Goal: Check status: Check status

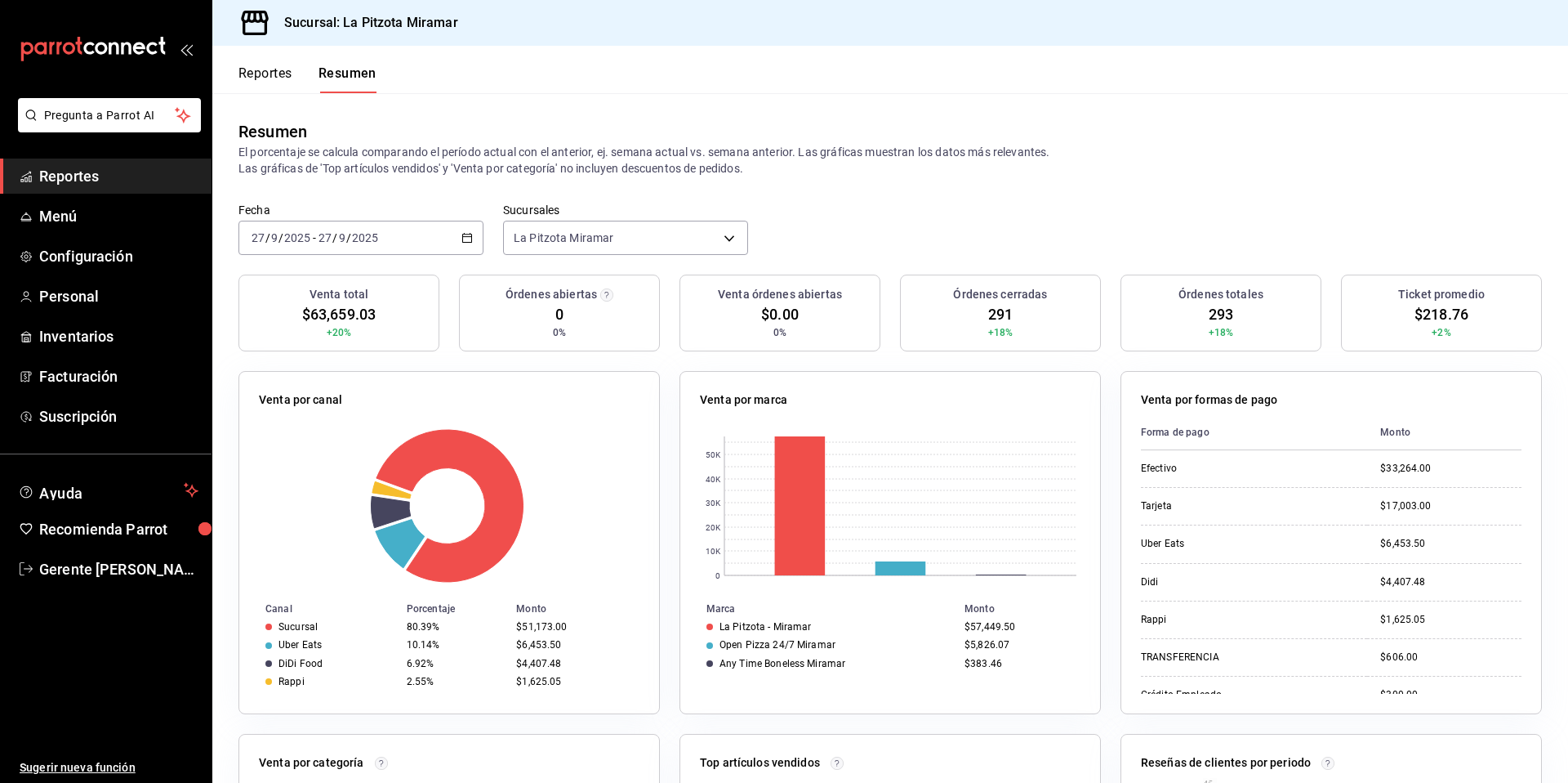
click at [469, 239] on \(Stroke\) "button" at bounding box center [467, 238] width 9 height 9
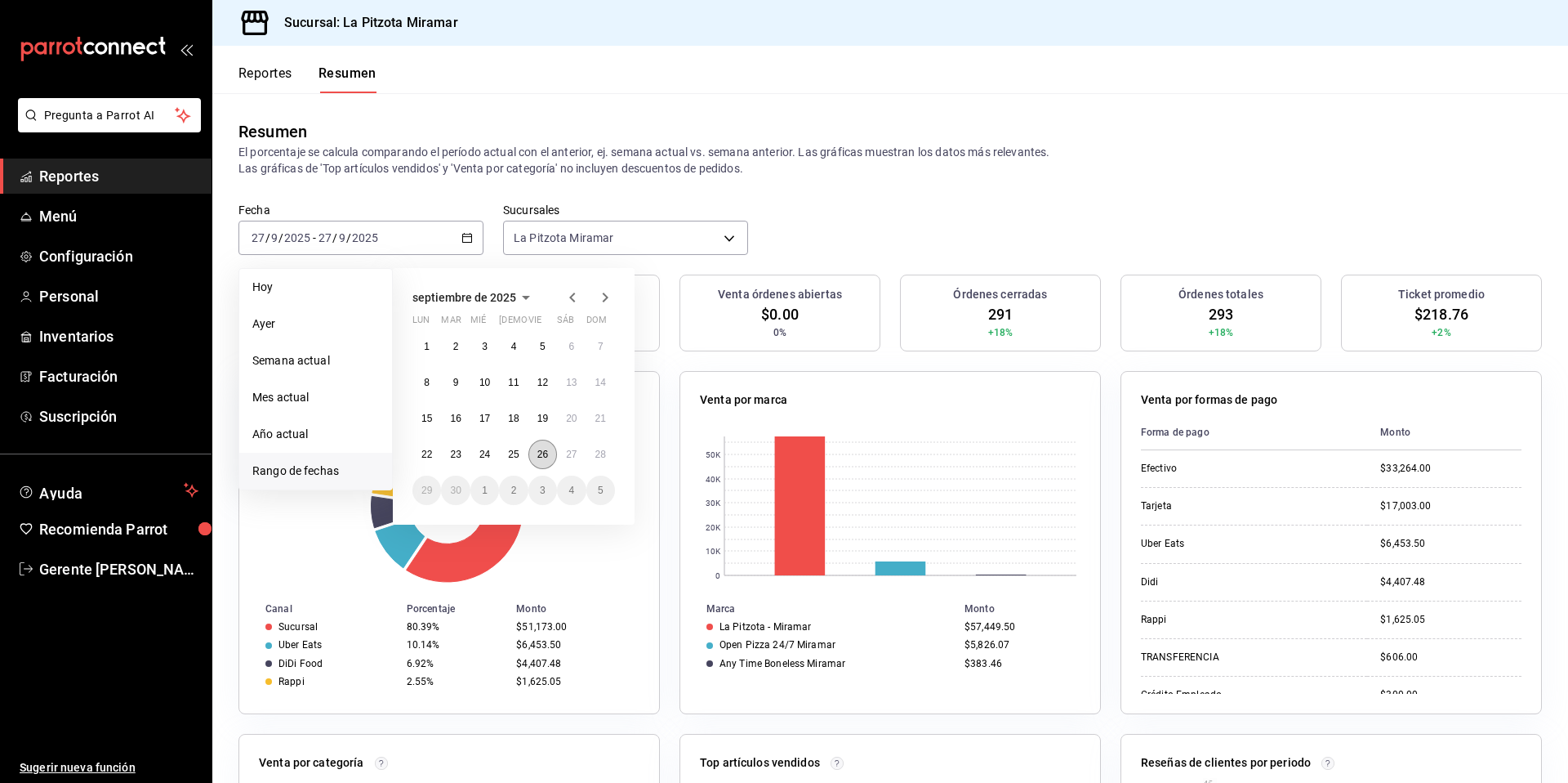
click at [548, 456] on abbr "26" at bounding box center [542, 454] width 10 height 11
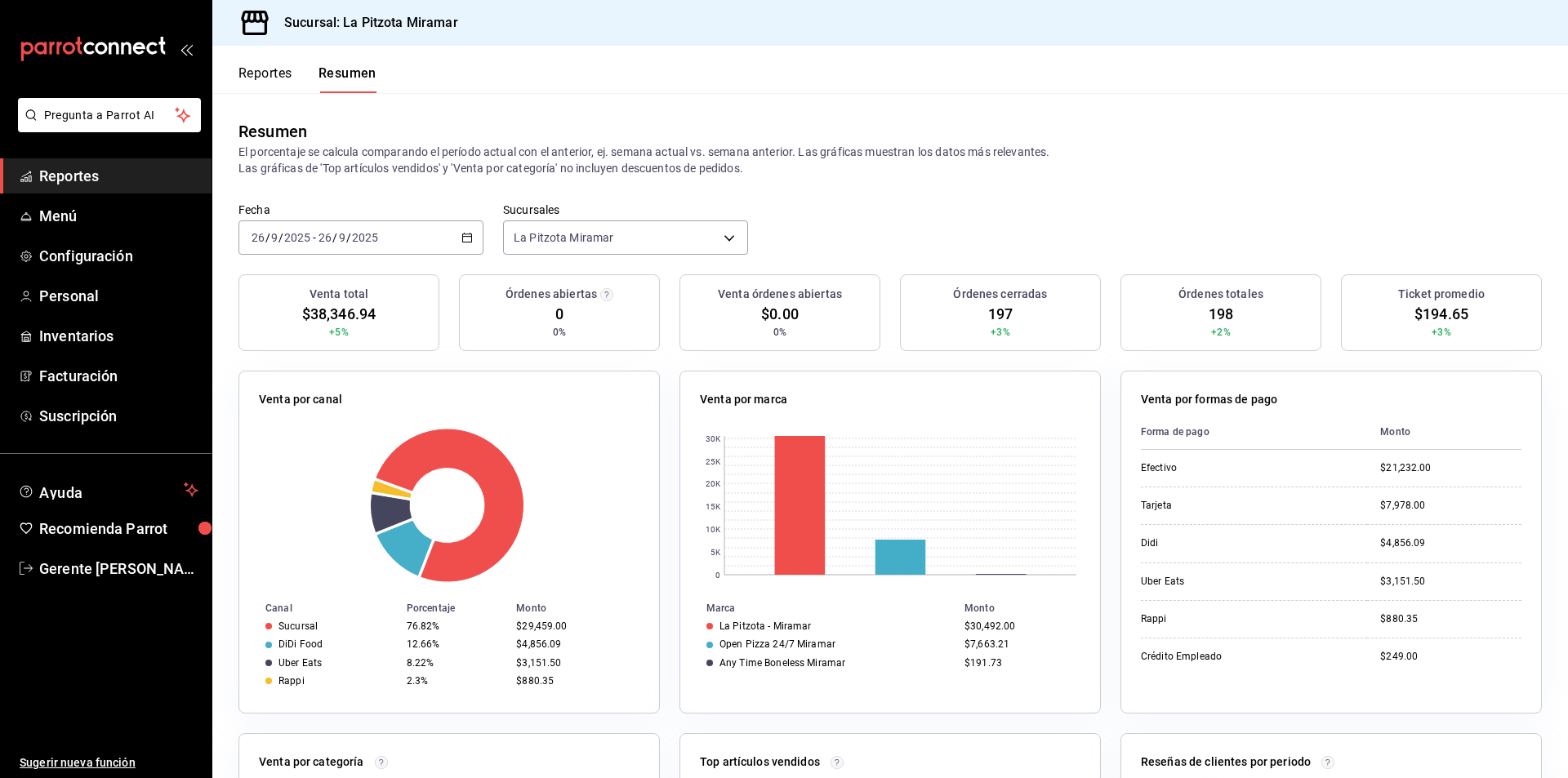
click at [465, 243] on \(Stroke\) "button" at bounding box center [467, 238] width 9 height 9
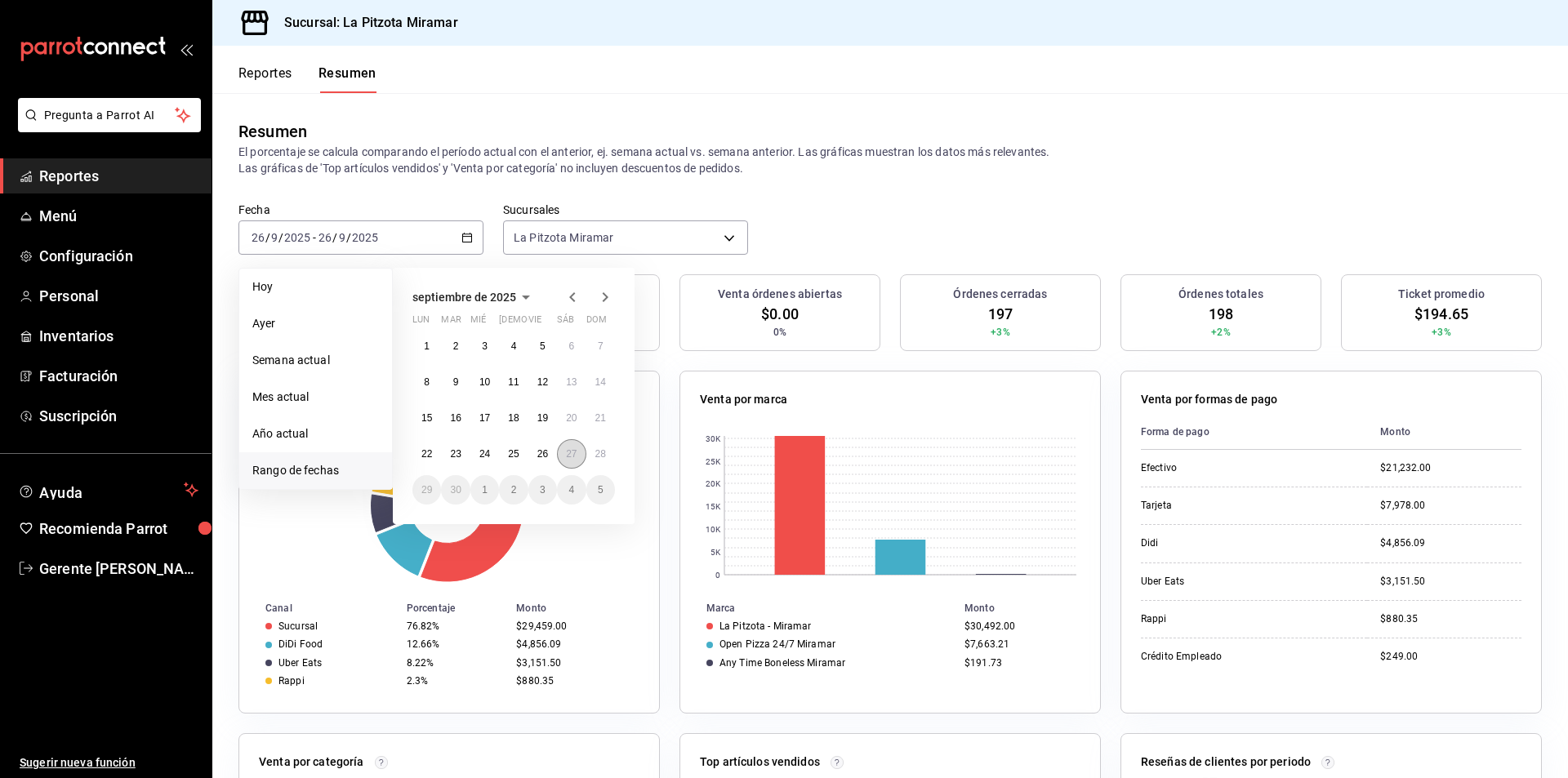
click at [566, 457] on abbr "27" at bounding box center [571, 454] width 10 height 11
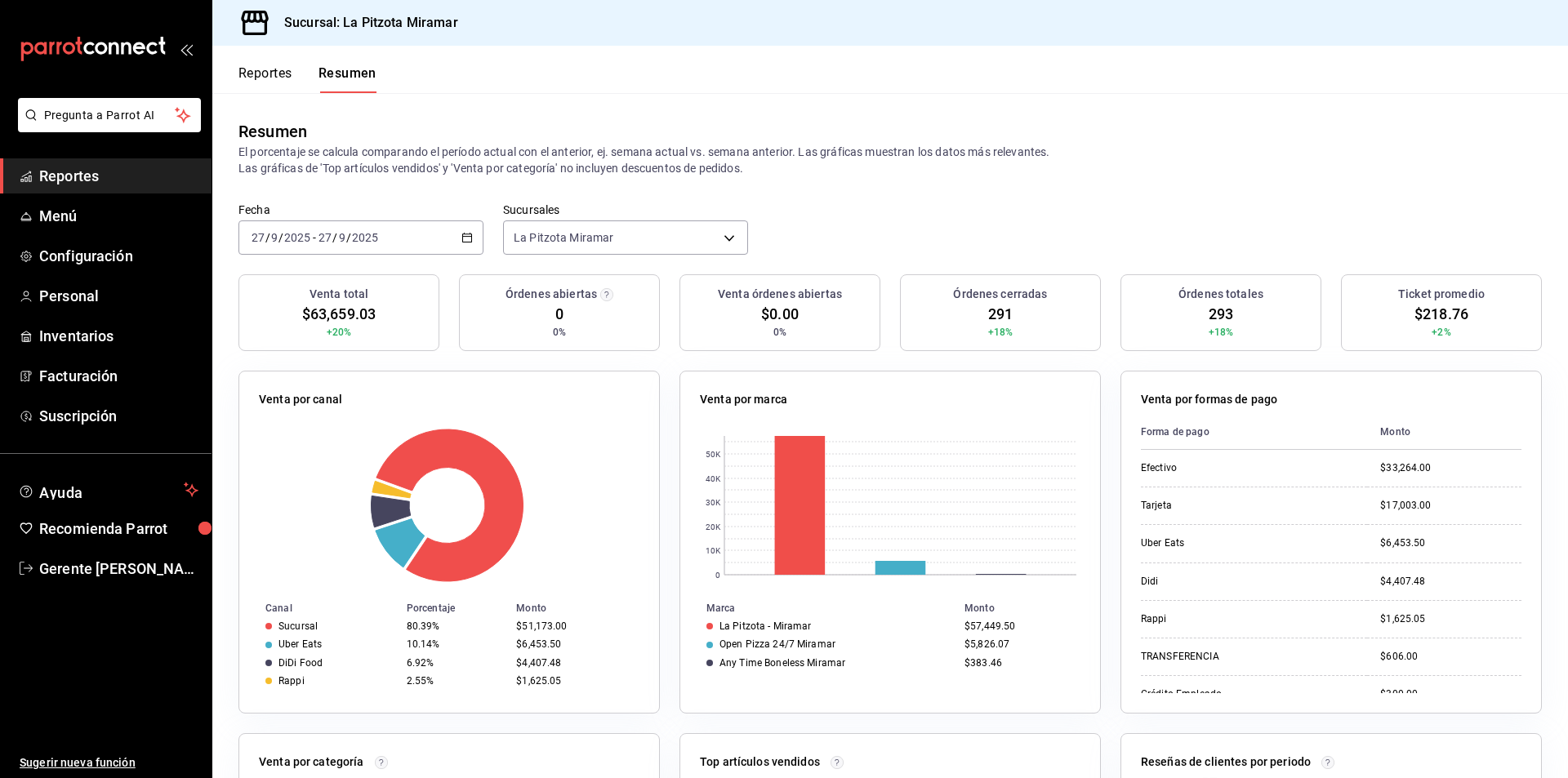
click at [265, 82] on button "Reportes" at bounding box center [265, 78] width 54 height 27
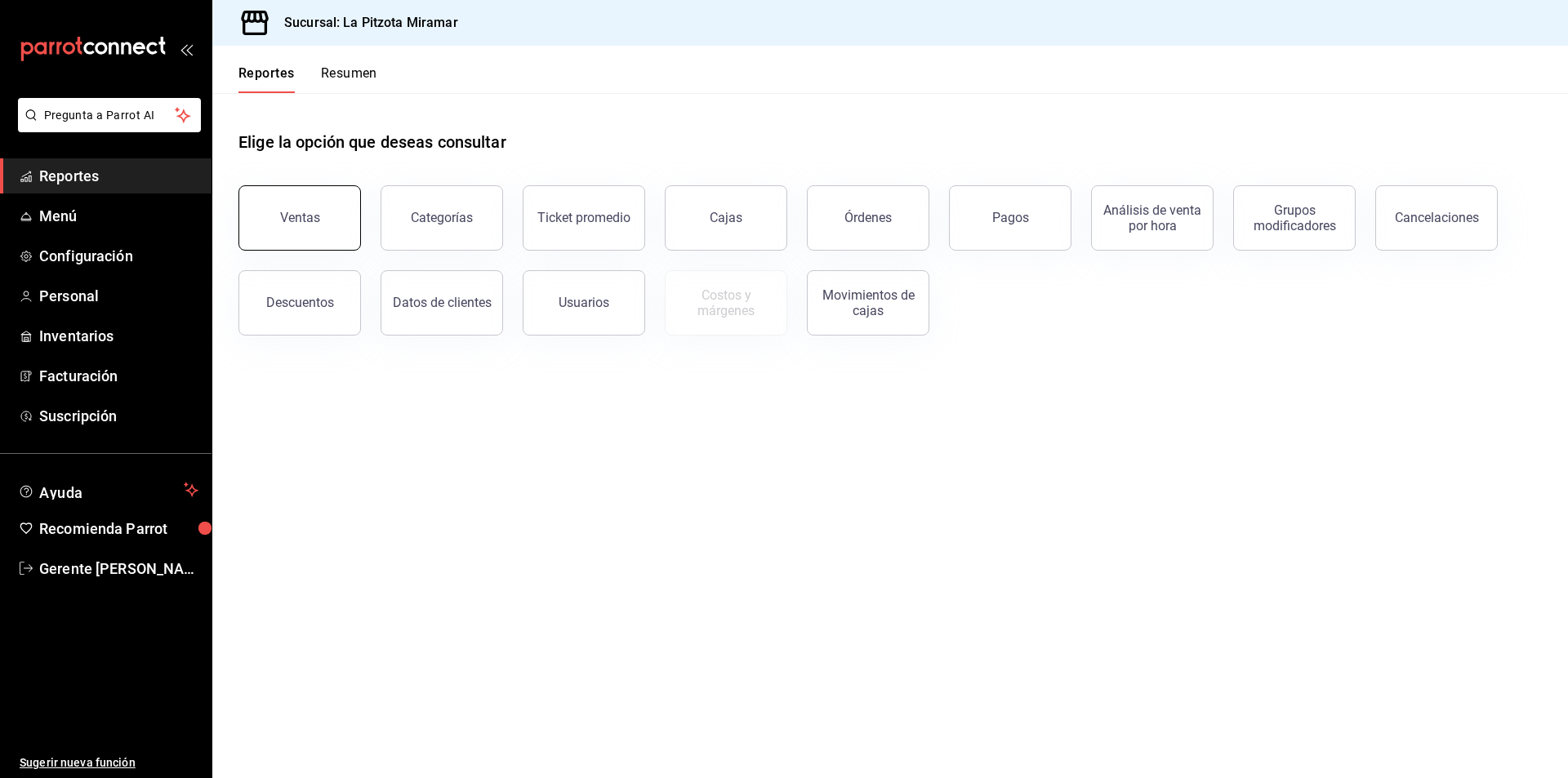
click at [360, 215] on div "Ventas" at bounding box center [290, 209] width 143 height 85
click at [316, 212] on div "Ventas" at bounding box center [300, 217] width 40 height 15
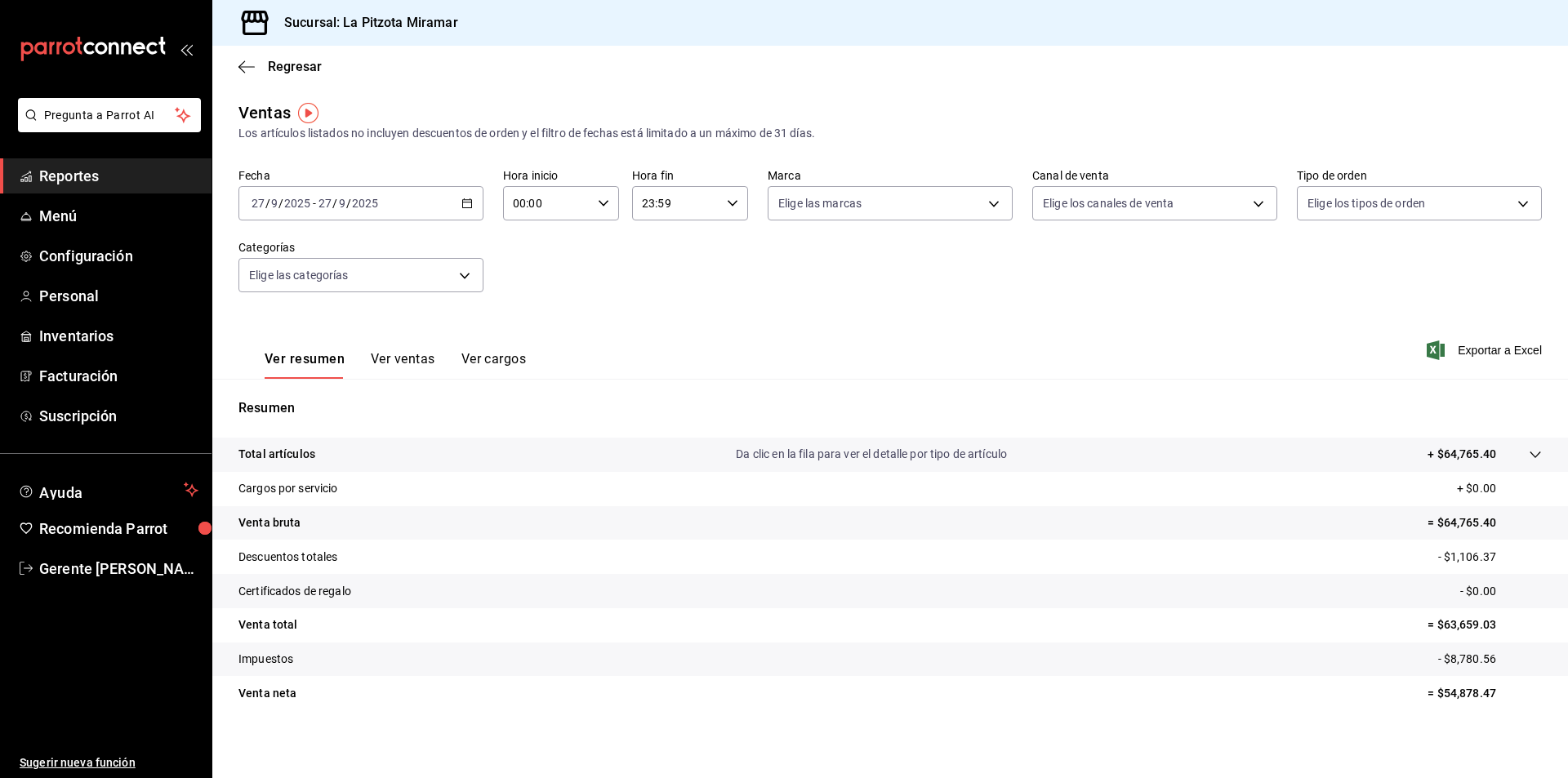
click at [422, 348] on div "Ver resumen Ver ventas Ver cargos" at bounding box center [382, 355] width 288 height 47
click at [422, 350] on div "Ver resumen Ver ventas Ver cargos" at bounding box center [382, 355] width 288 height 47
click at [423, 351] on div "Ver resumen Ver ventas Ver cargos" at bounding box center [382, 355] width 288 height 47
click at [424, 351] on button "Ver ventas" at bounding box center [403, 364] width 64 height 27
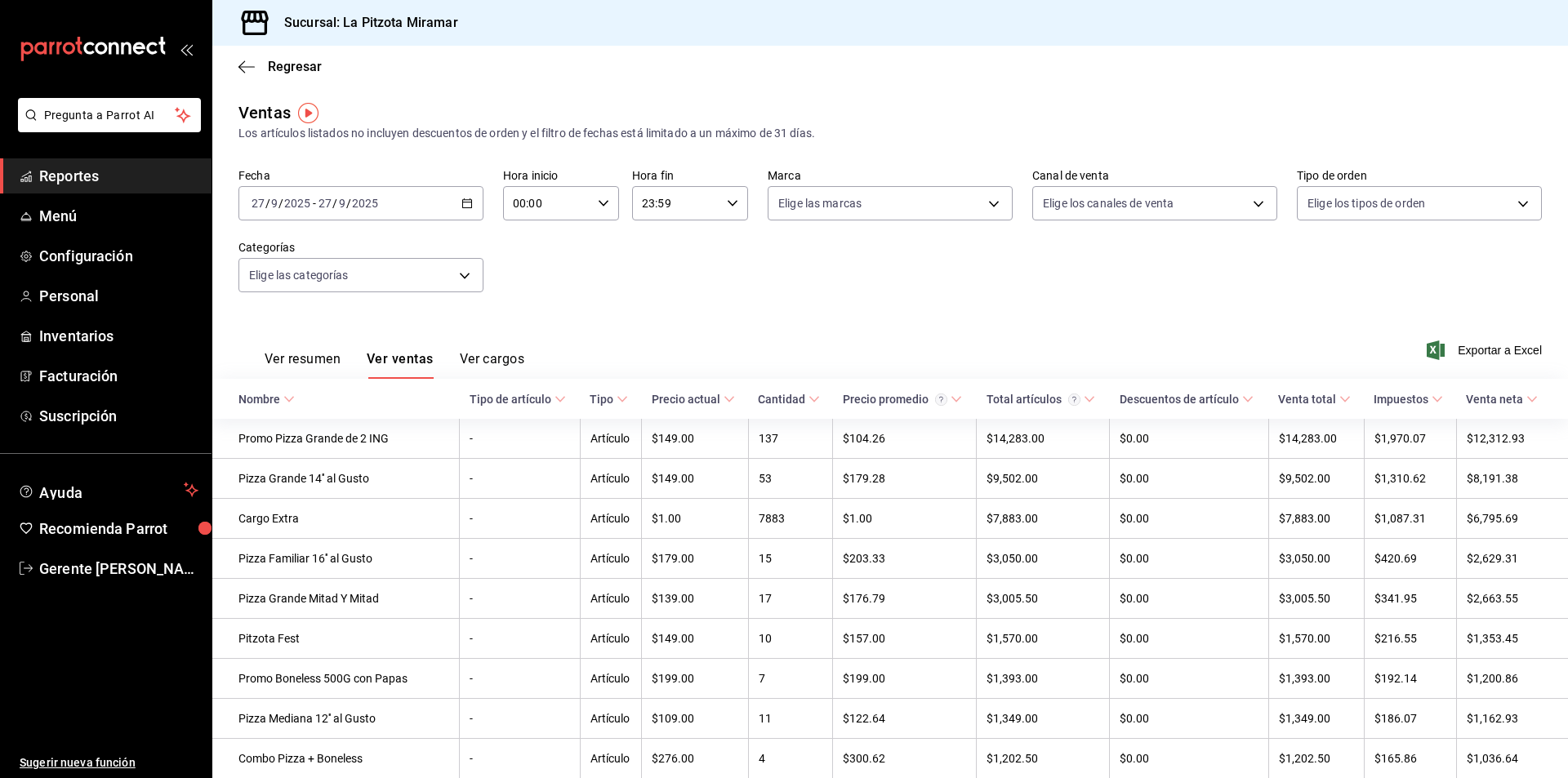
drag, startPoint x: 274, startPoint y: 88, endPoint x: 270, endPoint y: 79, distance: 9.8
click at [275, 88] on main "Regresar Ventas Los artículos listados no incluyen descuentos de orden y el fil…" at bounding box center [890, 661] width 1356 height 1232
click at [266, 66] on span "Regresar" at bounding box center [280, 66] width 83 height 15
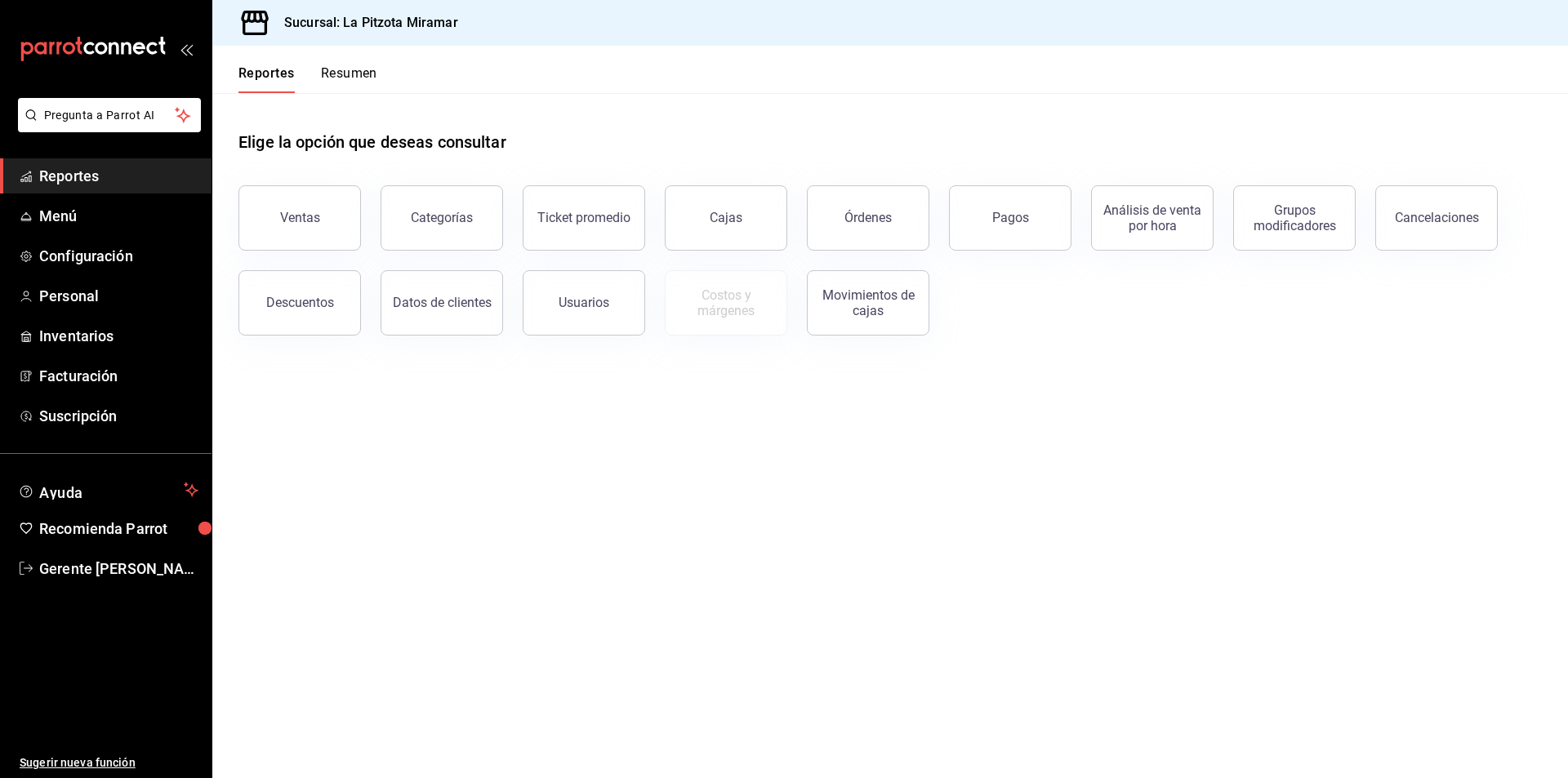
click at [379, 76] on header "Reportes Resumen" at bounding box center [890, 69] width 1356 height 47
drag, startPoint x: 377, startPoint y: 79, endPoint x: 365, endPoint y: 74, distance: 13.0
click at [365, 74] on button "Resumen" at bounding box center [349, 78] width 57 height 27
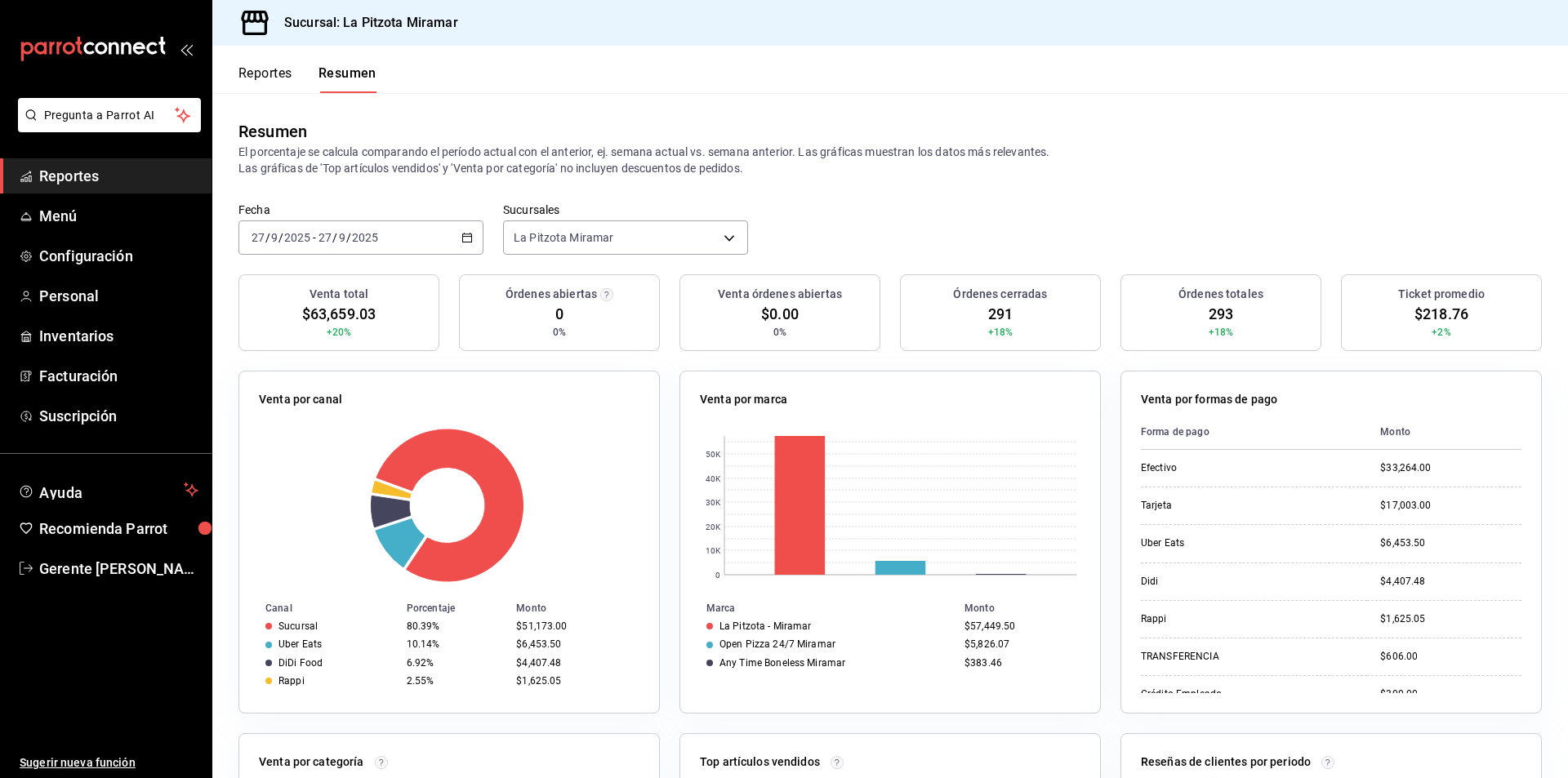
click at [451, 245] on div "[DATE] [DATE] - [DATE] [DATE]" at bounding box center [362, 238] width 245 height 34
click at [312, 457] on li "Rango de fechas" at bounding box center [315, 470] width 153 height 37
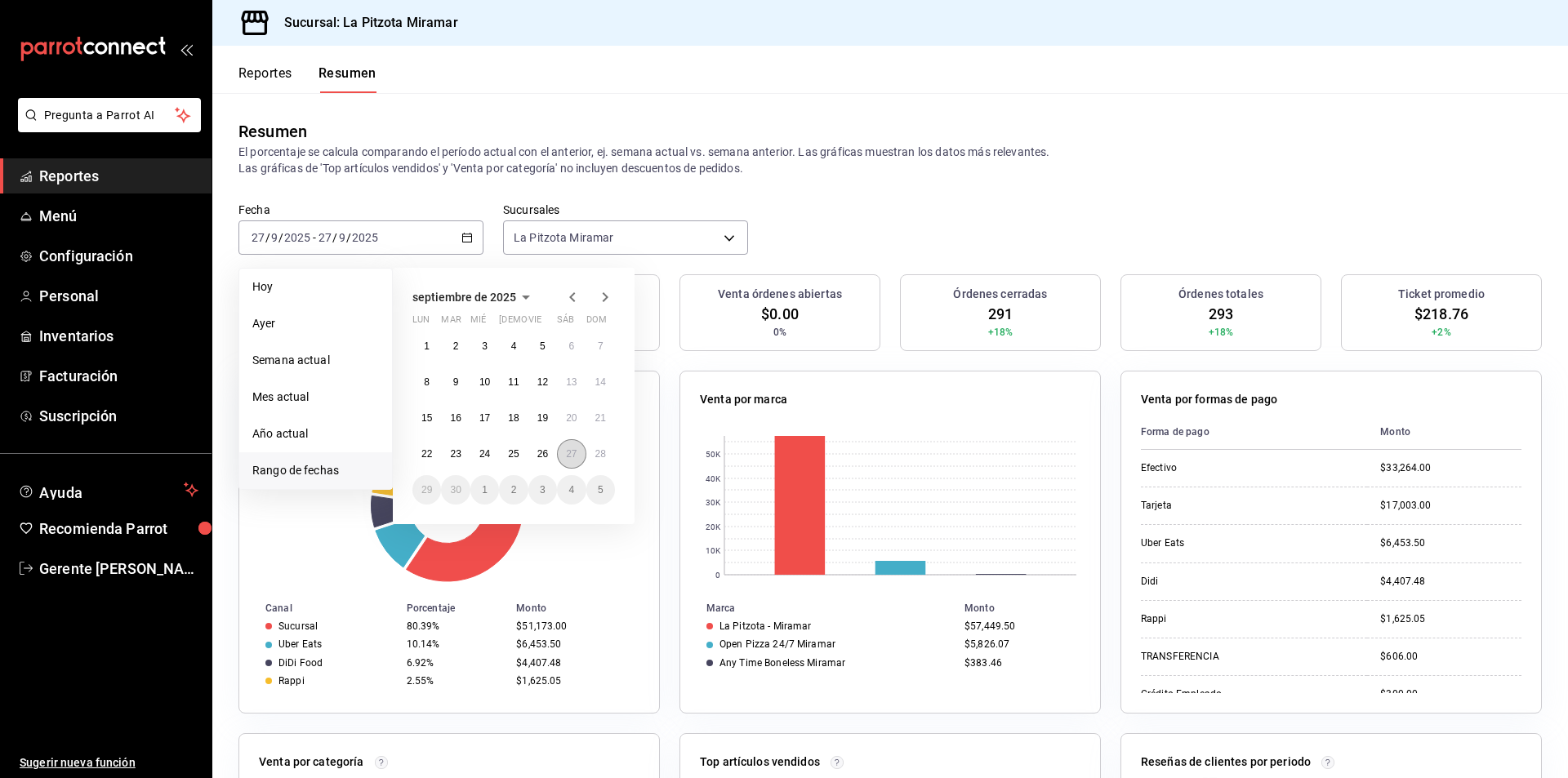
click at [578, 454] on button "27" at bounding box center [571, 453] width 28 height 29
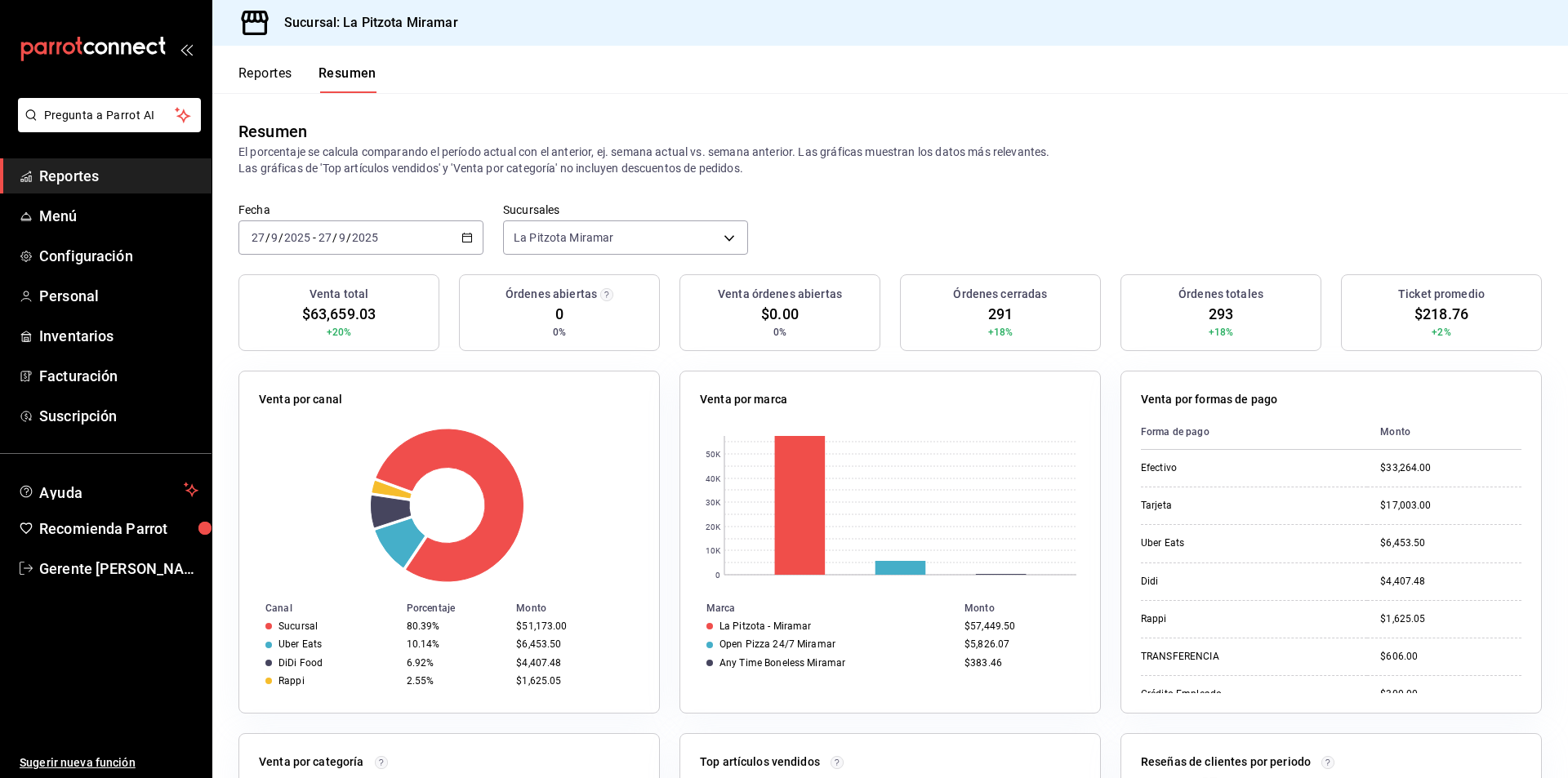
click at [475, 233] on div "[DATE] [DATE] - [DATE] [DATE]" at bounding box center [362, 238] width 245 height 34
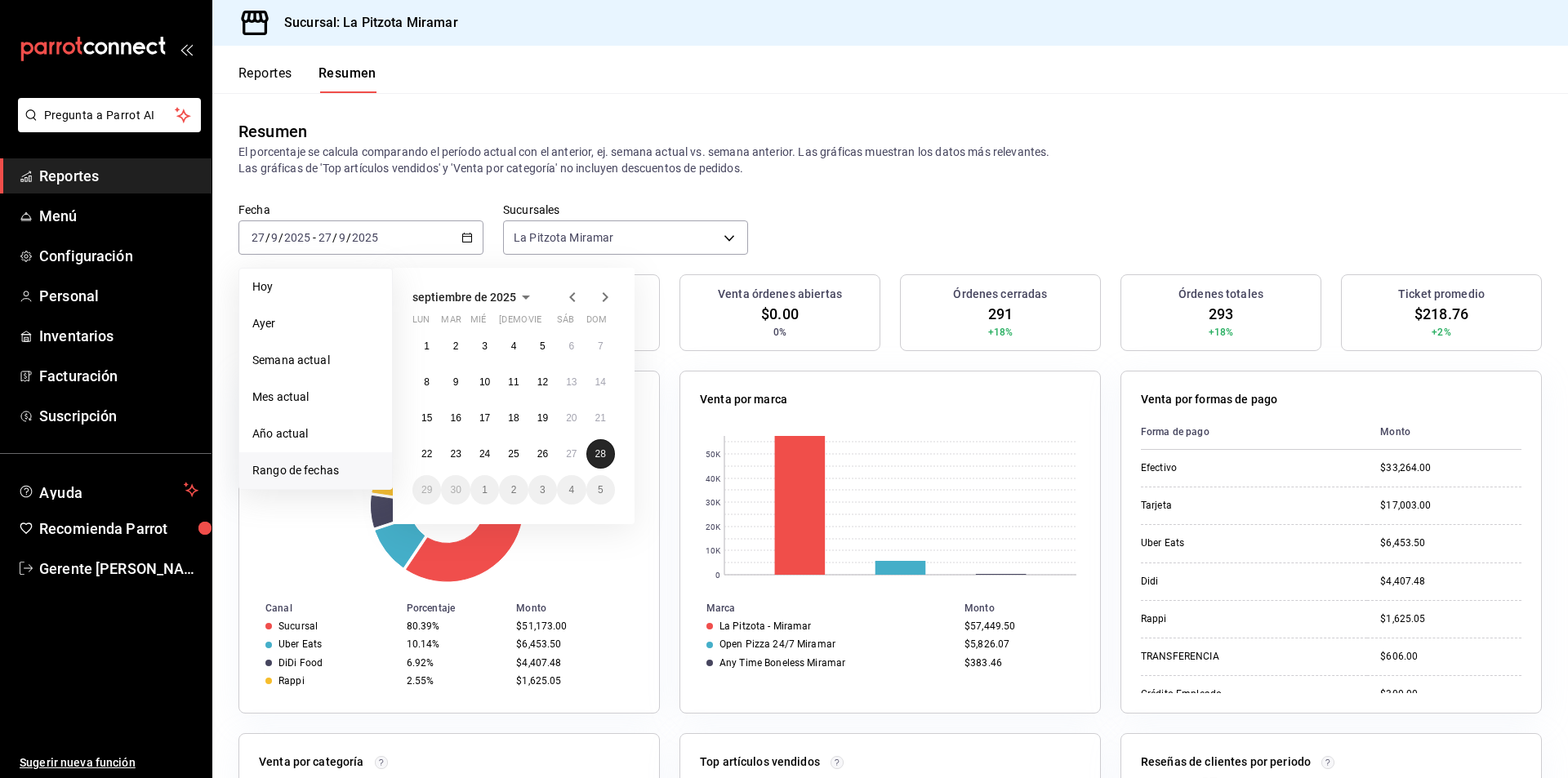
click at [601, 447] on button "28" at bounding box center [600, 453] width 28 height 29
